Goal: Navigation & Orientation: Find specific page/section

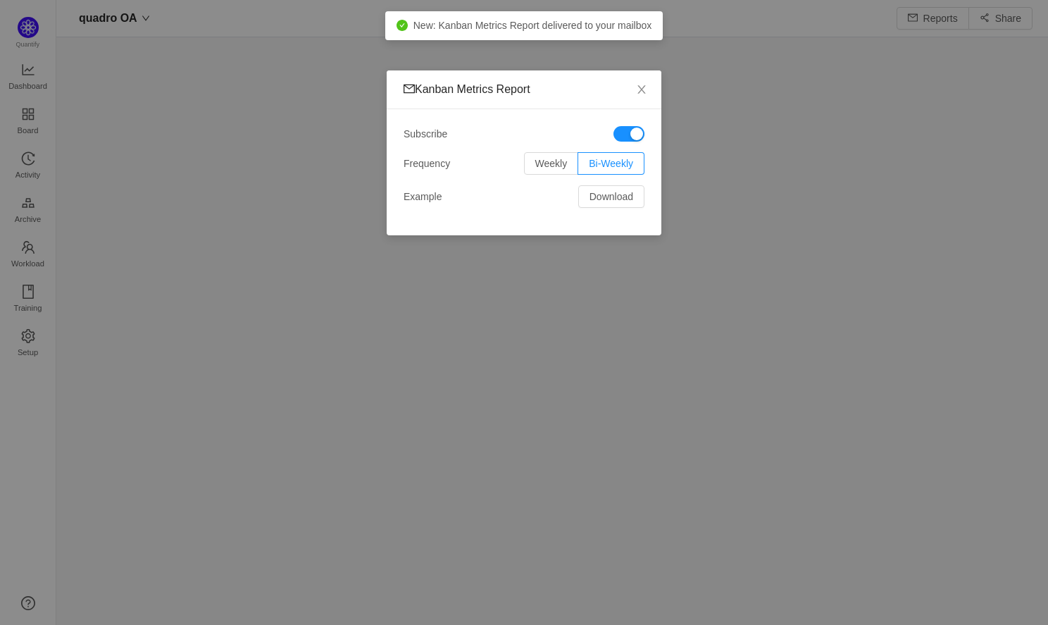
scroll to position [7, 7]
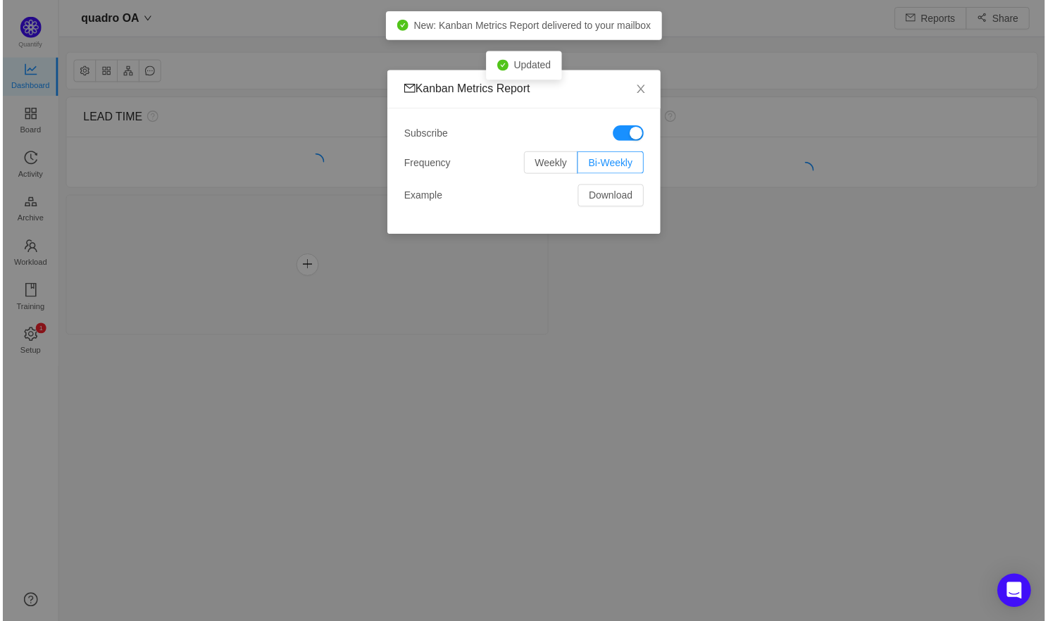
scroll to position [621, 991]
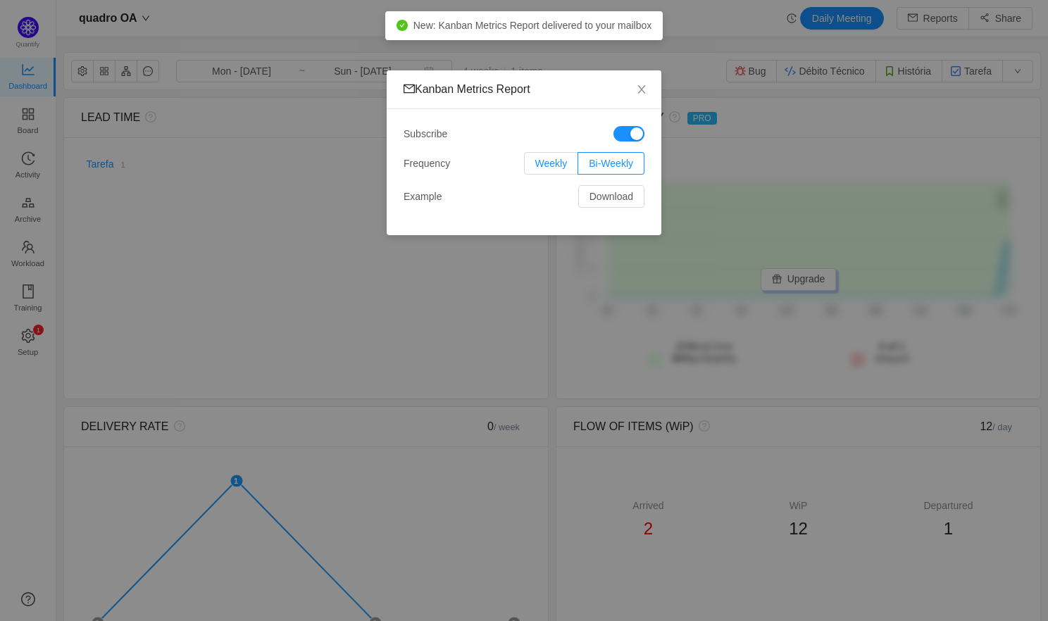
click at [552, 167] on span "Weekly" at bounding box center [551, 163] width 32 height 11
click at [535, 167] on input "Weekly" at bounding box center [535, 167] width 0 height 0
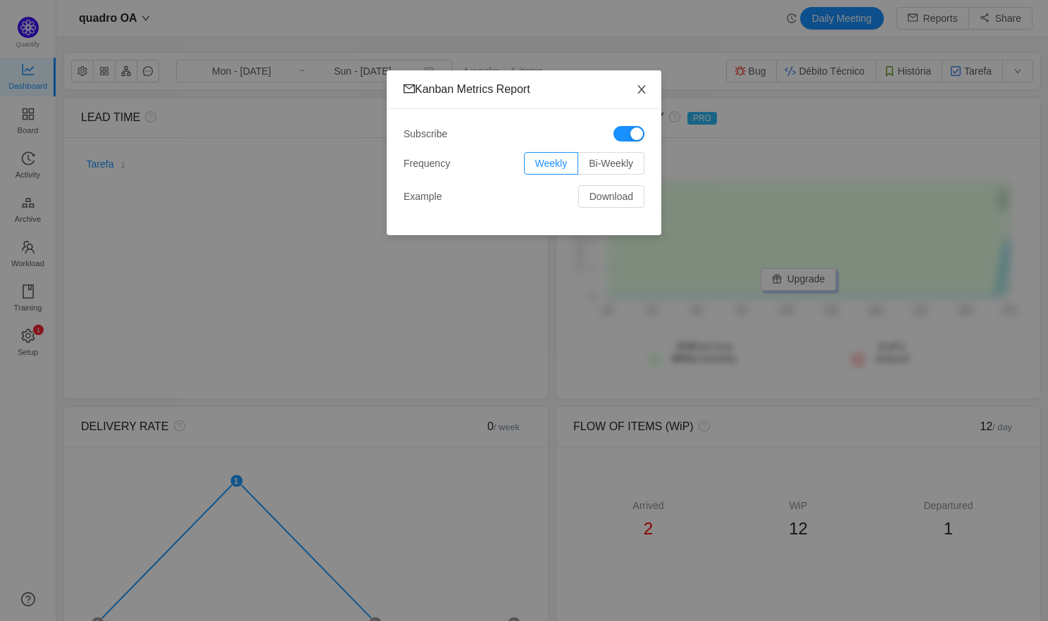
click at [642, 88] on icon "icon: close" at bounding box center [641, 89] width 8 height 8
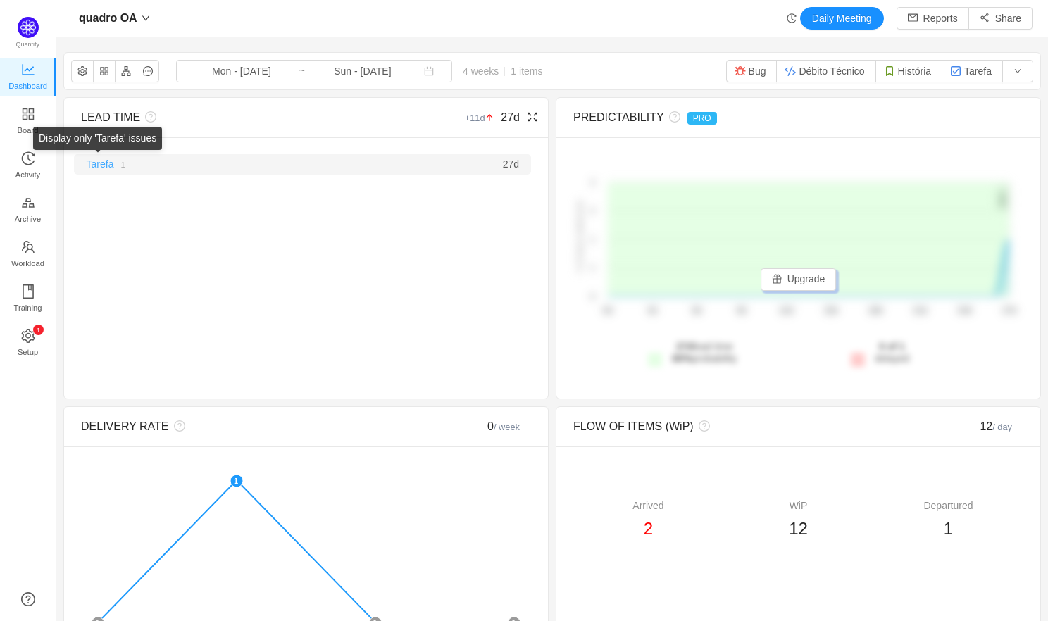
click at [99, 160] on link "Tarefa" at bounding box center [100, 163] width 27 height 11
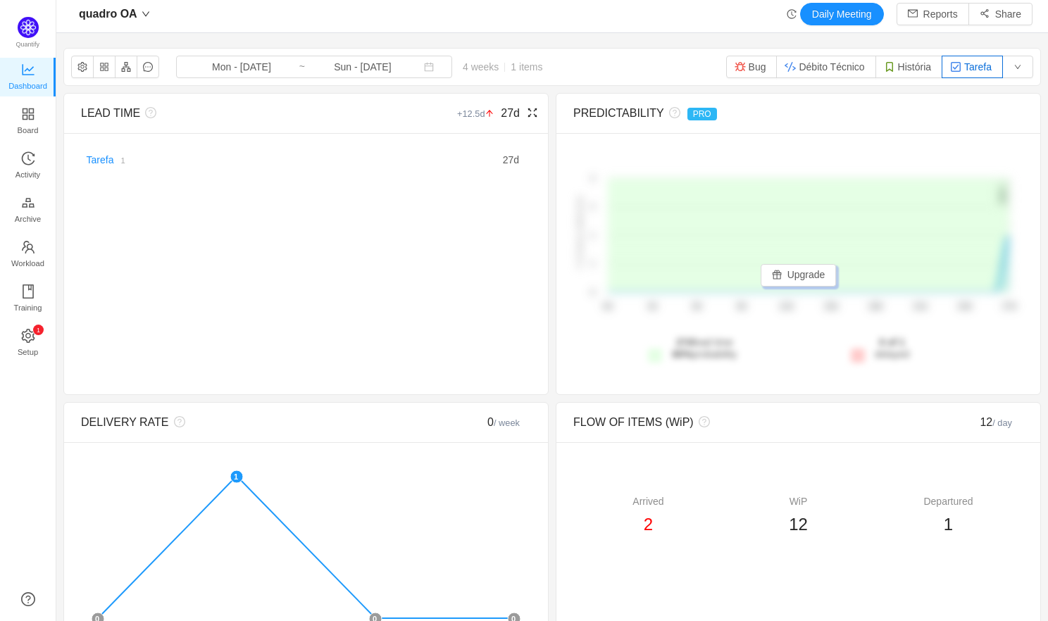
scroll to position [0, 0]
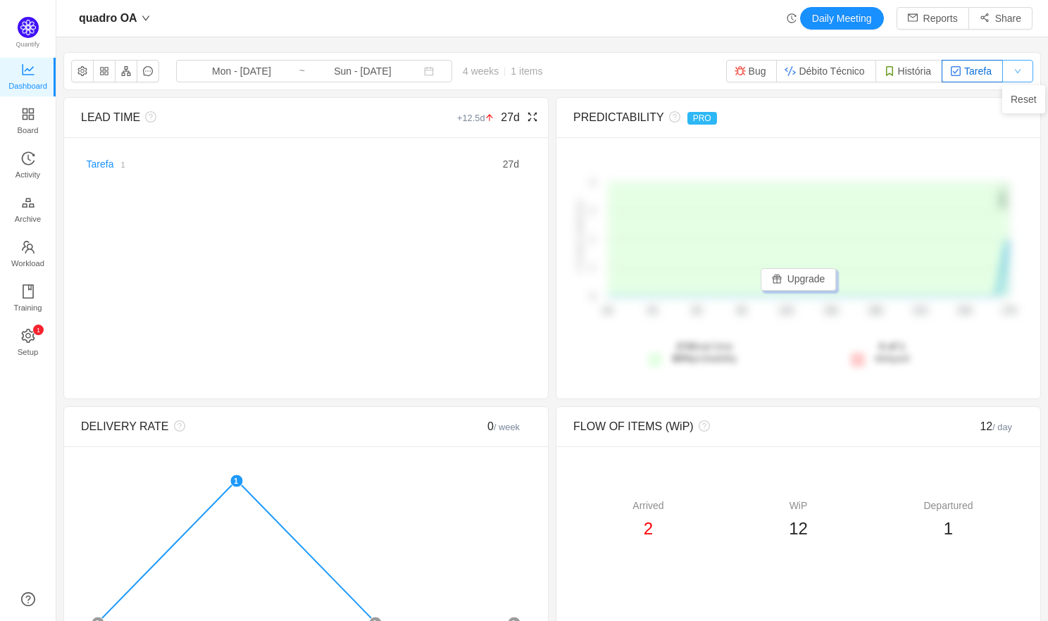
click at [1018, 70] on button "button" at bounding box center [1017, 71] width 31 height 23
click at [985, 75] on button "Tarefa" at bounding box center [971, 71] width 61 height 23
click at [735, 74] on img "button" at bounding box center [739, 70] width 11 height 11
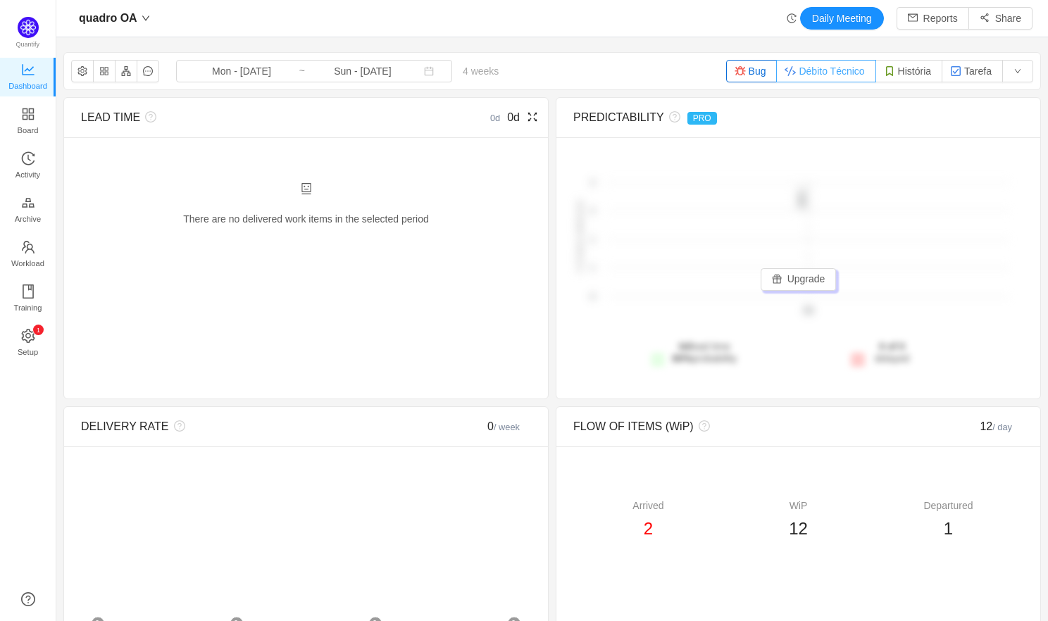
click at [831, 67] on button "Débito Técnico" at bounding box center [825, 71] width 99 height 23
click at [910, 76] on button "História" at bounding box center [908, 71] width 67 height 23
click at [971, 68] on button "Tarefa" at bounding box center [971, 71] width 61 height 23
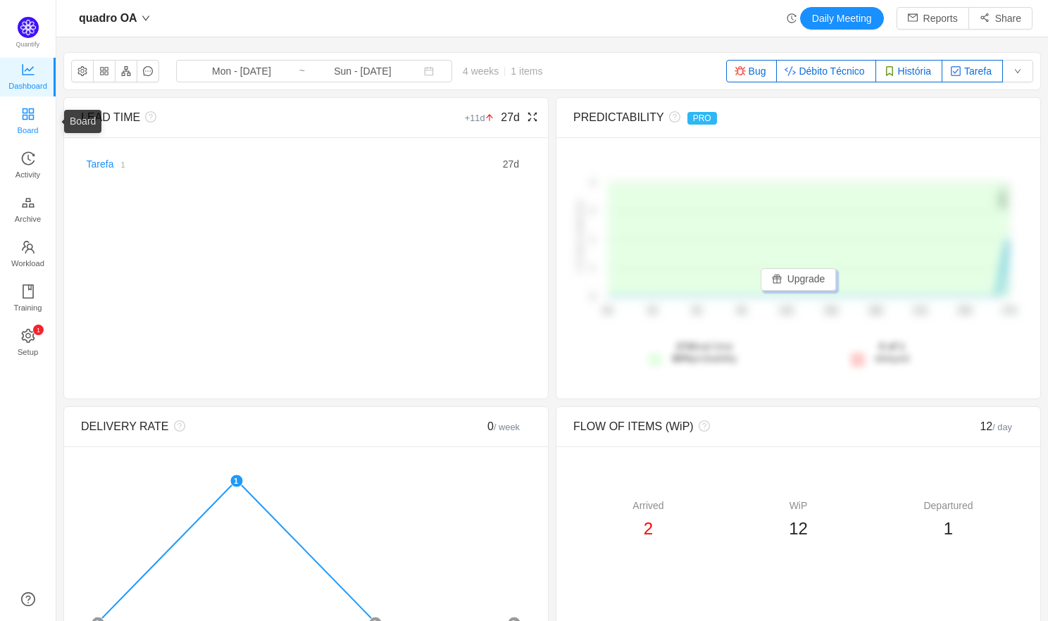
click at [35, 115] on link "Board" at bounding box center [28, 122] width 14 height 28
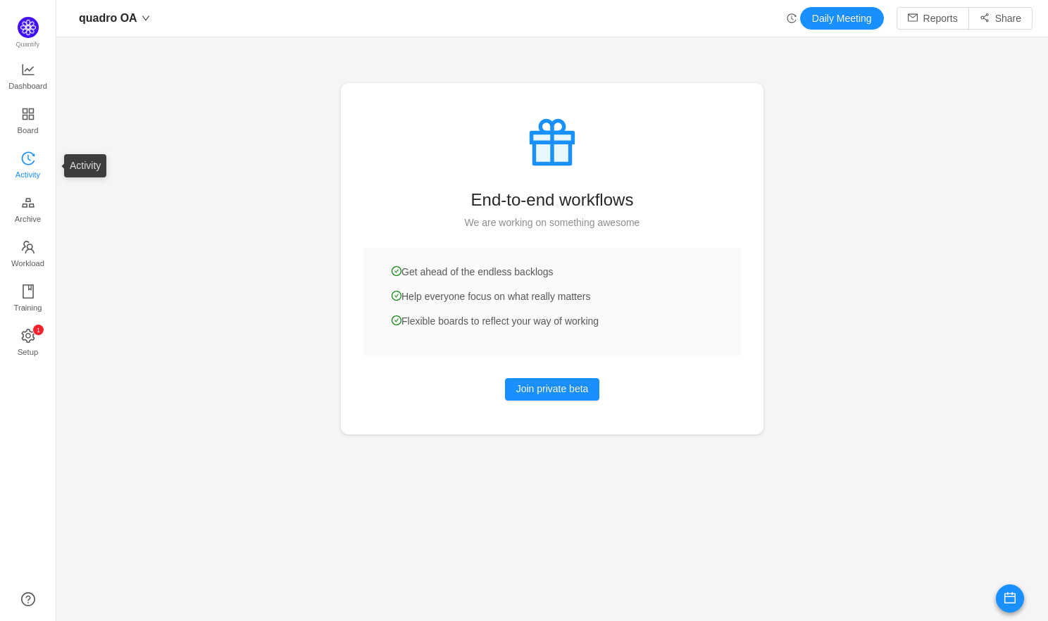
click at [39, 166] on span "Activity" at bounding box center [27, 175] width 25 height 28
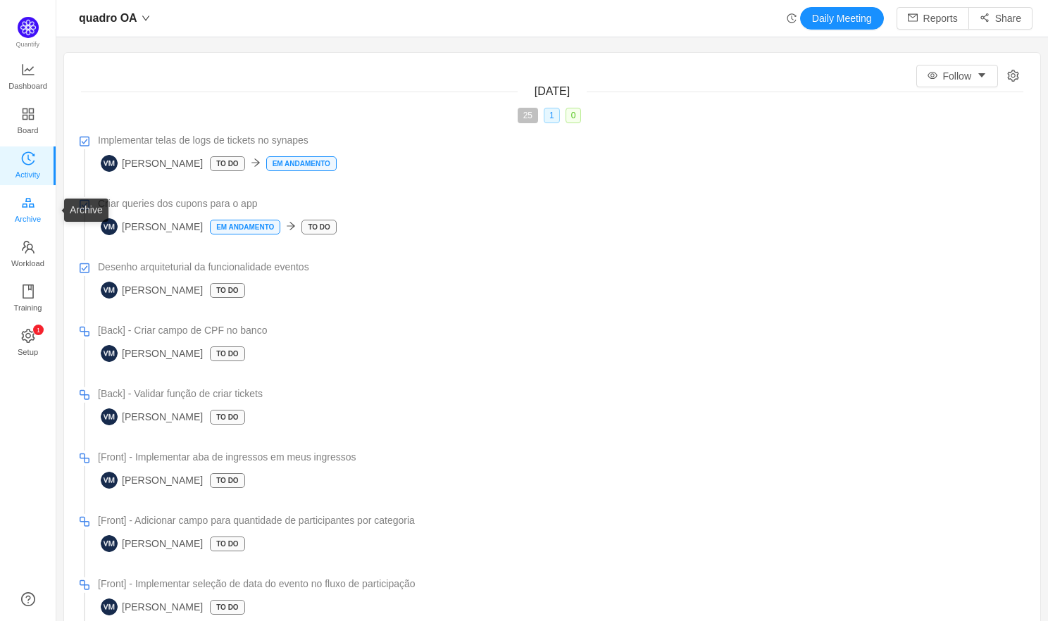
click at [20, 209] on span "Archive" at bounding box center [28, 219] width 26 height 28
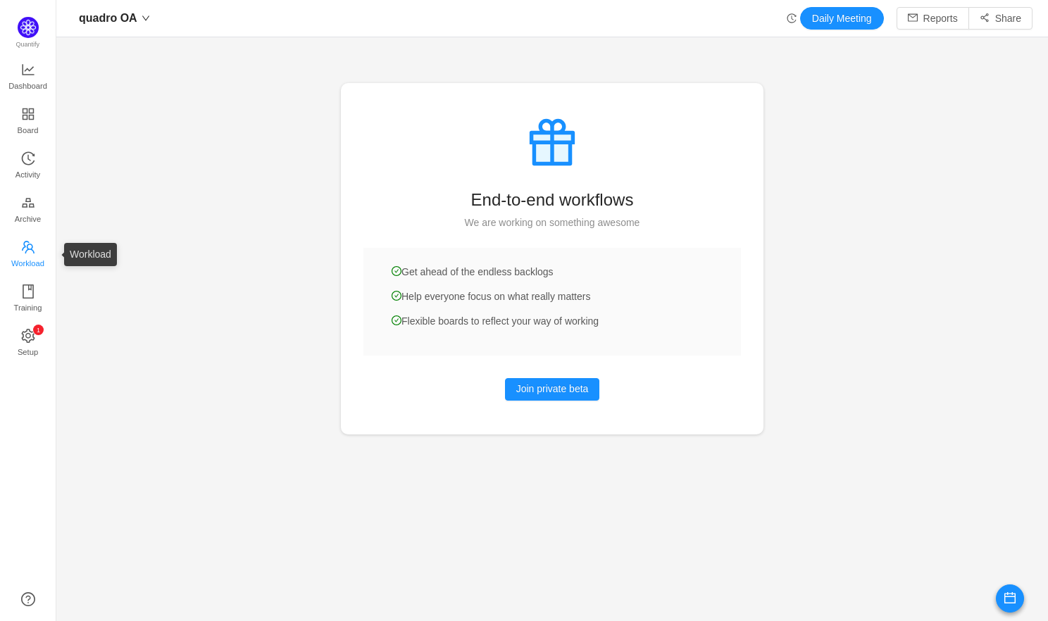
click at [31, 240] on icon "icon: team" at bounding box center [28, 247] width 14 height 14
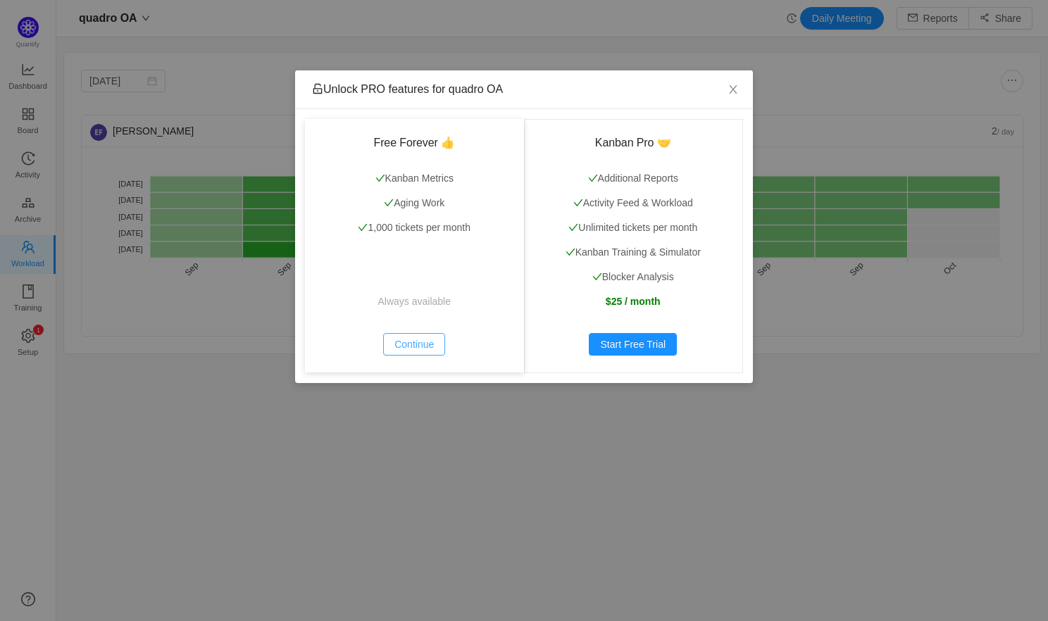
click at [416, 340] on button "Continue" at bounding box center [414, 344] width 62 height 23
click at [732, 85] on icon "icon: close" at bounding box center [732, 89] width 11 height 11
click at [418, 347] on button "Continue" at bounding box center [414, 344] width 62 height 23
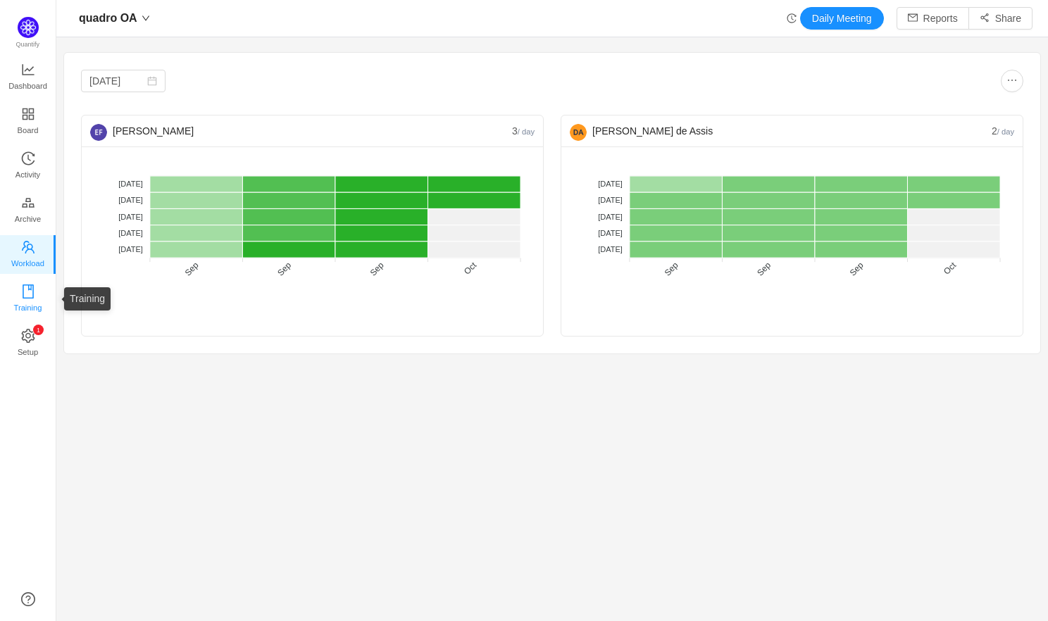
click at [28, 305] on span "Training" at bounding box center [27, 308] width 28 height 28
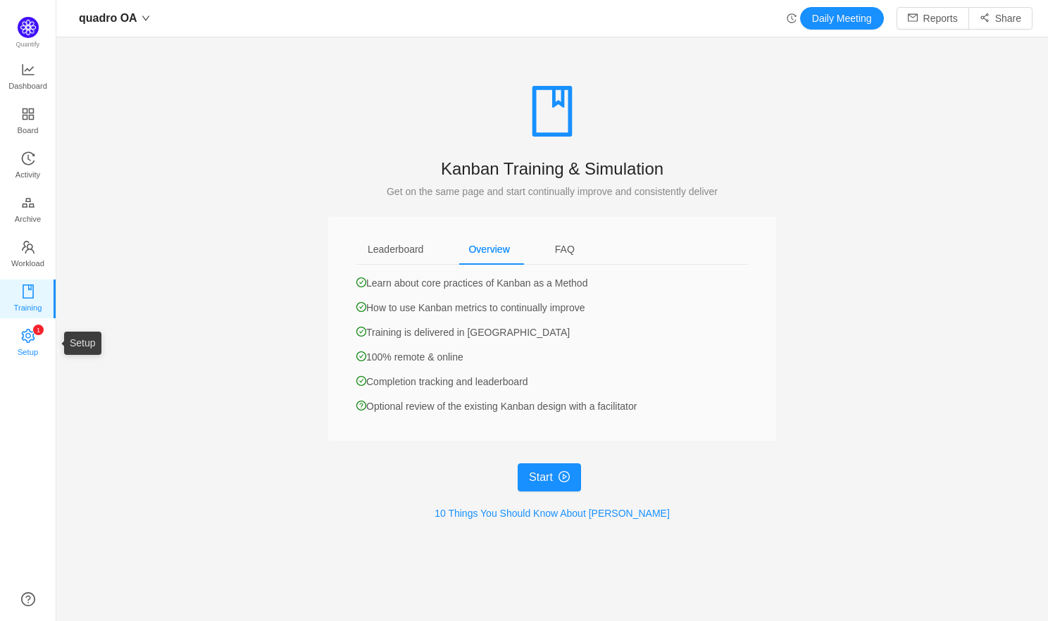
click at [35, 347] on span "Setup" at bounding box center [28, 352] width 20 height 28
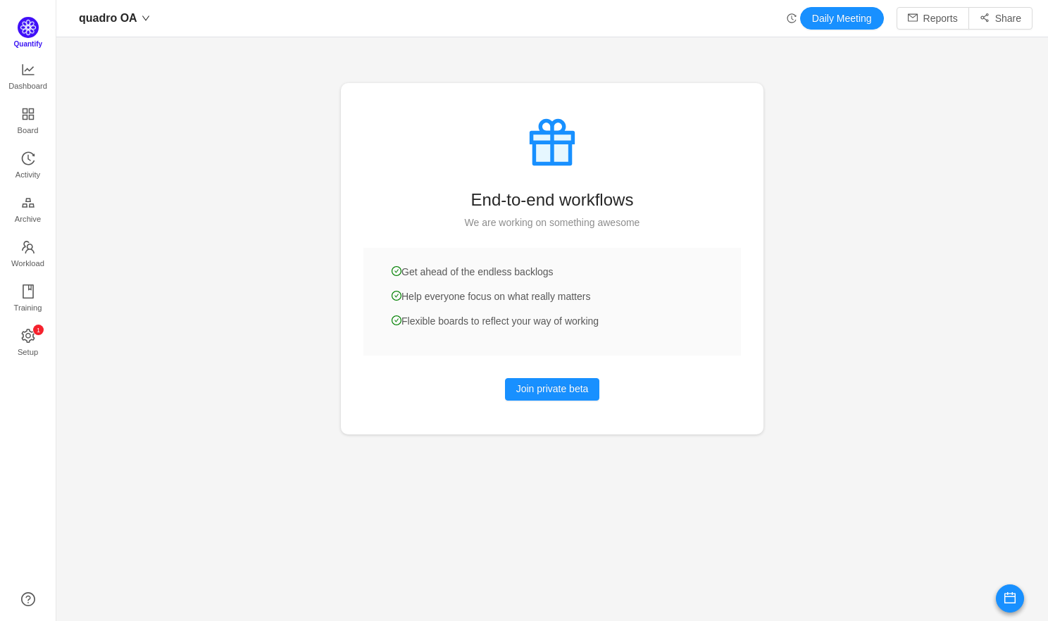
click at [30, 31] on img at bounding box center [28, 27] width 21 height 21
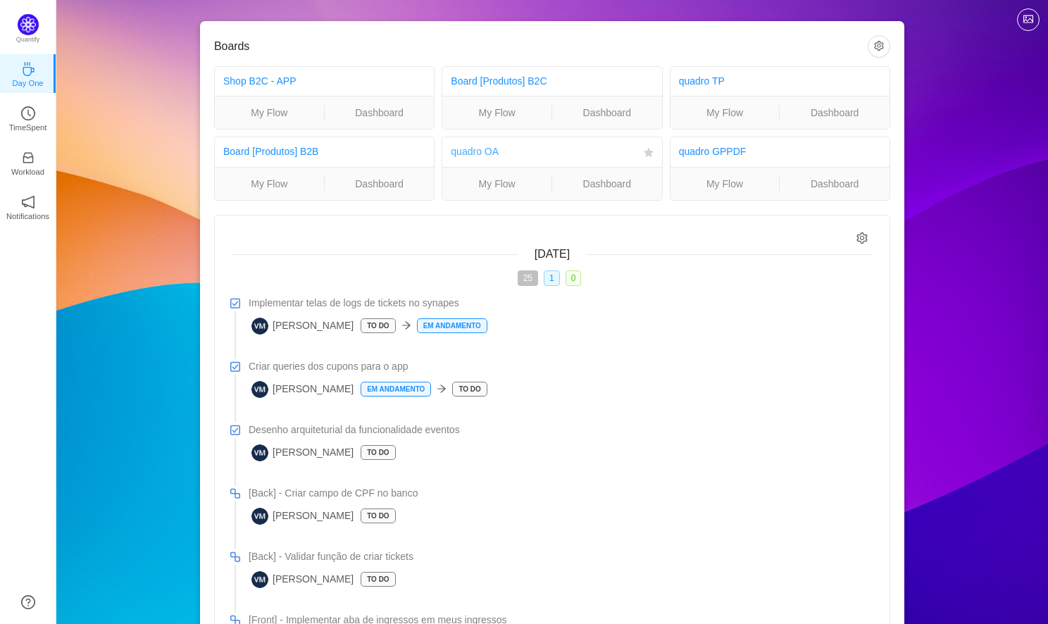
click at [489, 154] on link "quadro OA" at bounding box center [475, 151] width 48 height 11
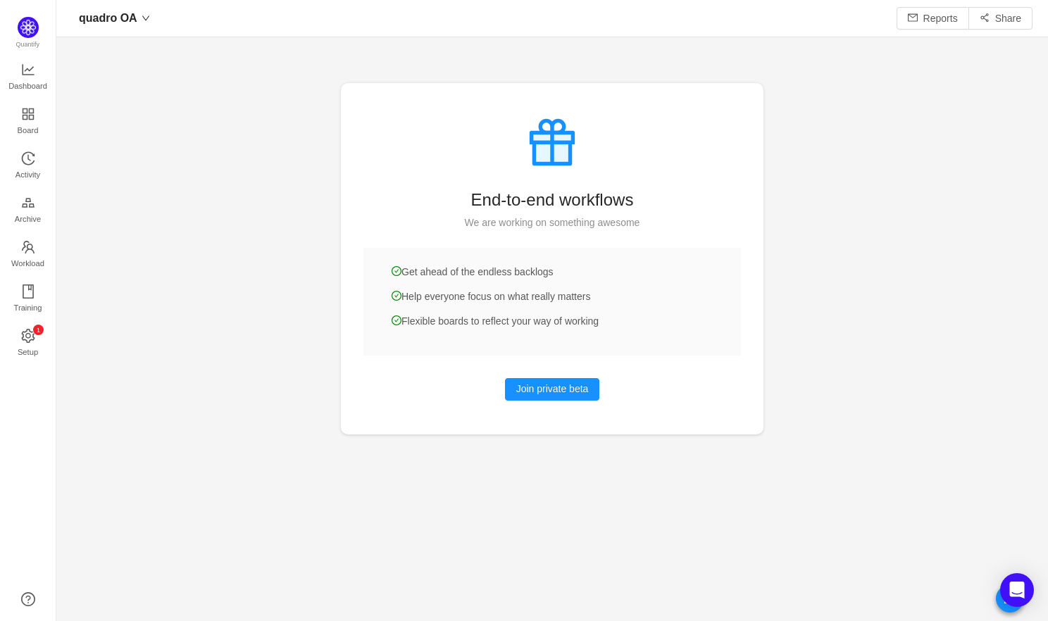
scroll to position [621, 991]
click at [716, 54] on div at bounding box center [551, 310] width 991 height 621
